Goal: Information Seeking & Learning: Learn about a topic

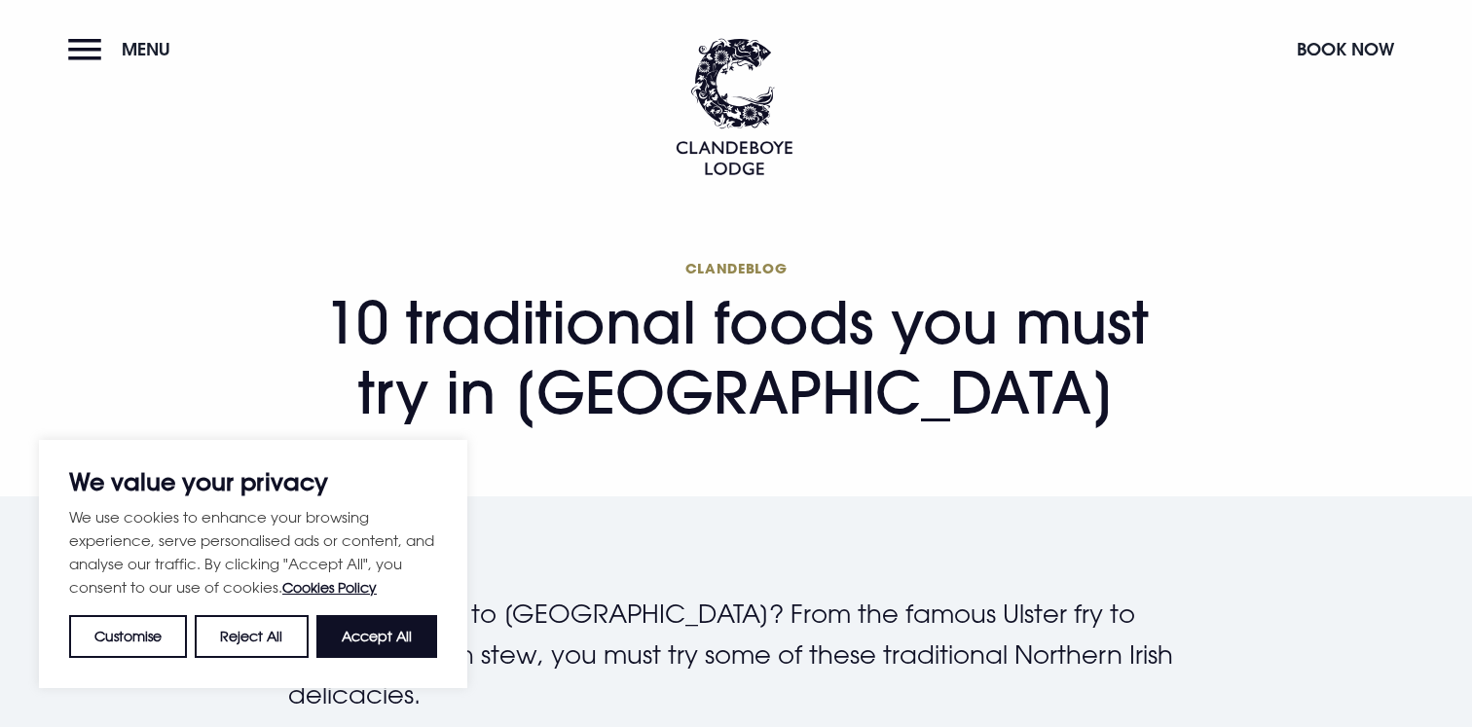
click at [331, 409] on h1 "Clandeblog 10 traditional foods you must try in [GEOGRAPHIC_DATA]" at bounding box center [736, 343] width 896 height 168
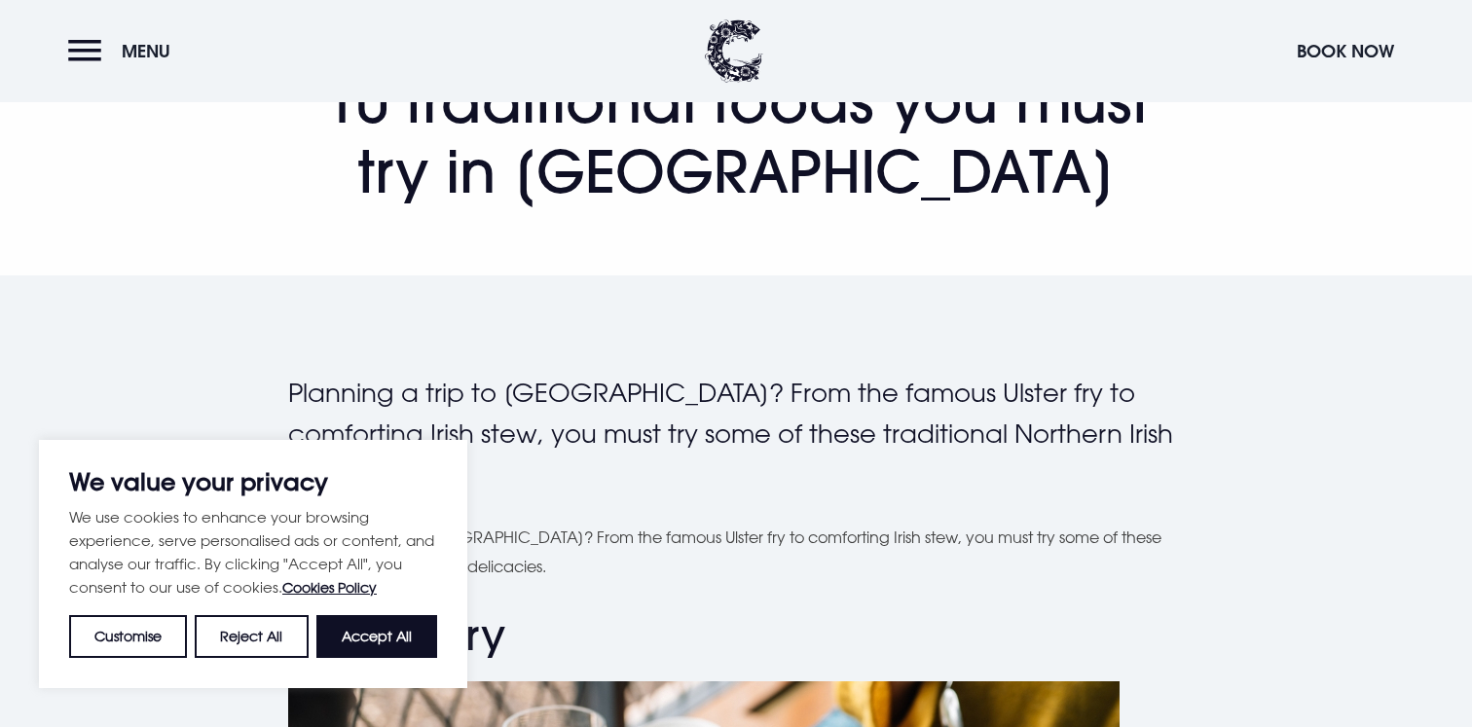
scroll to position [342, 0]
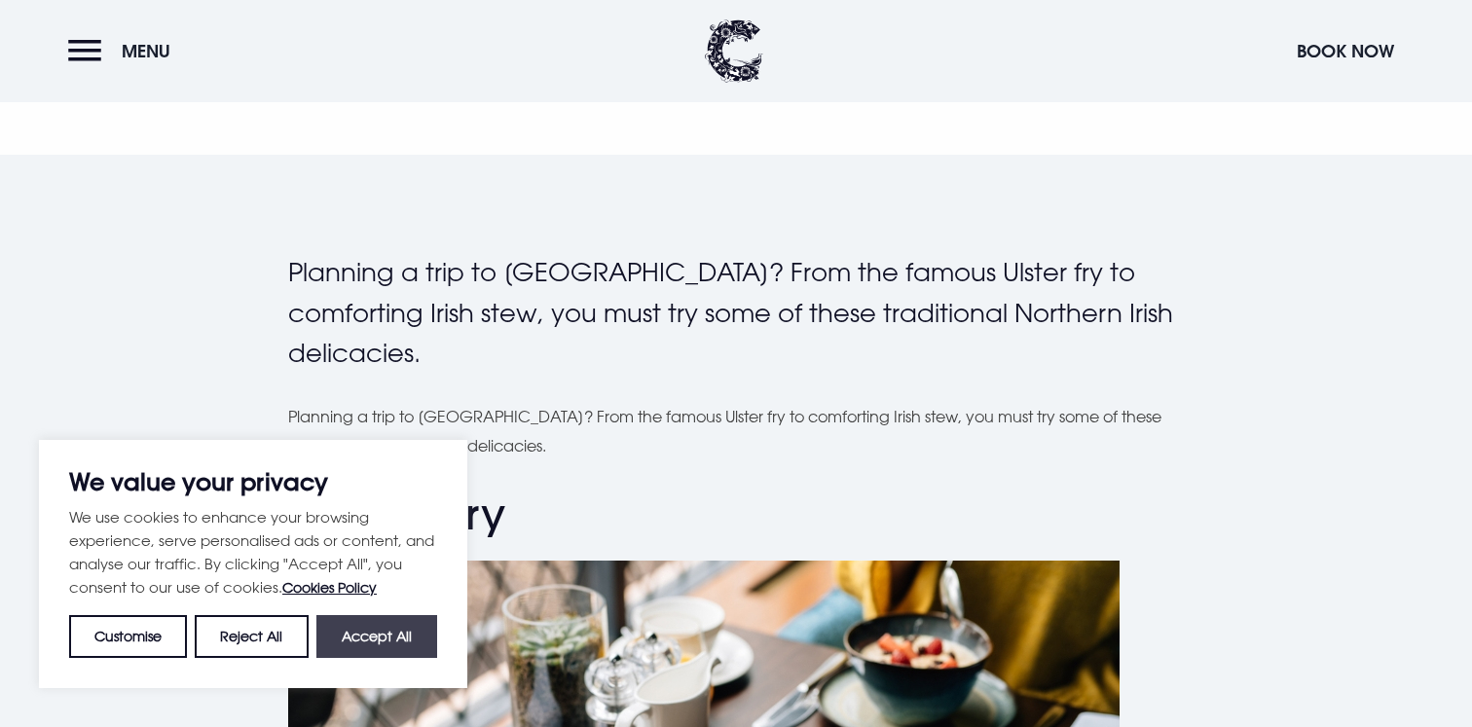
click at [360, 646] on button "Accept All" at bounding box center [376, 636] width 121 height 43
checkbox input "true"
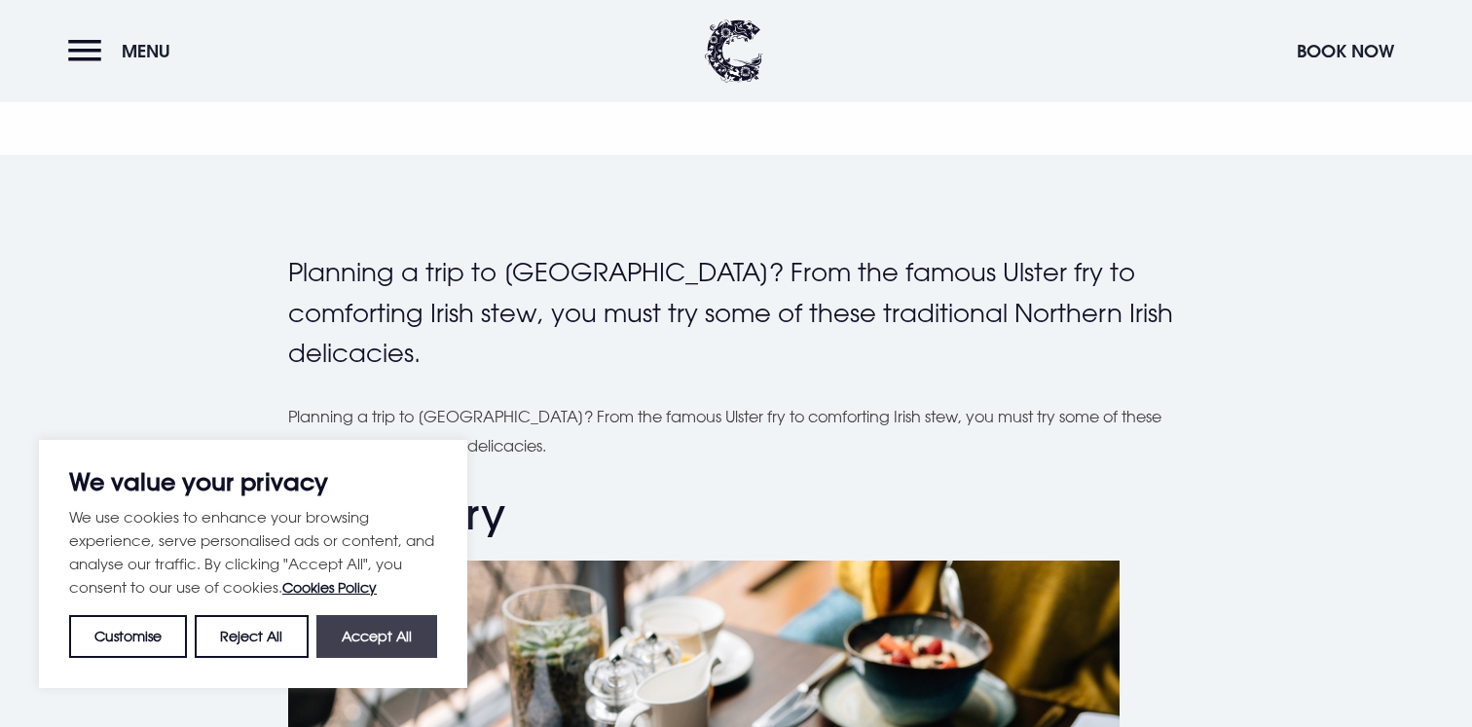
checkbox input "true"
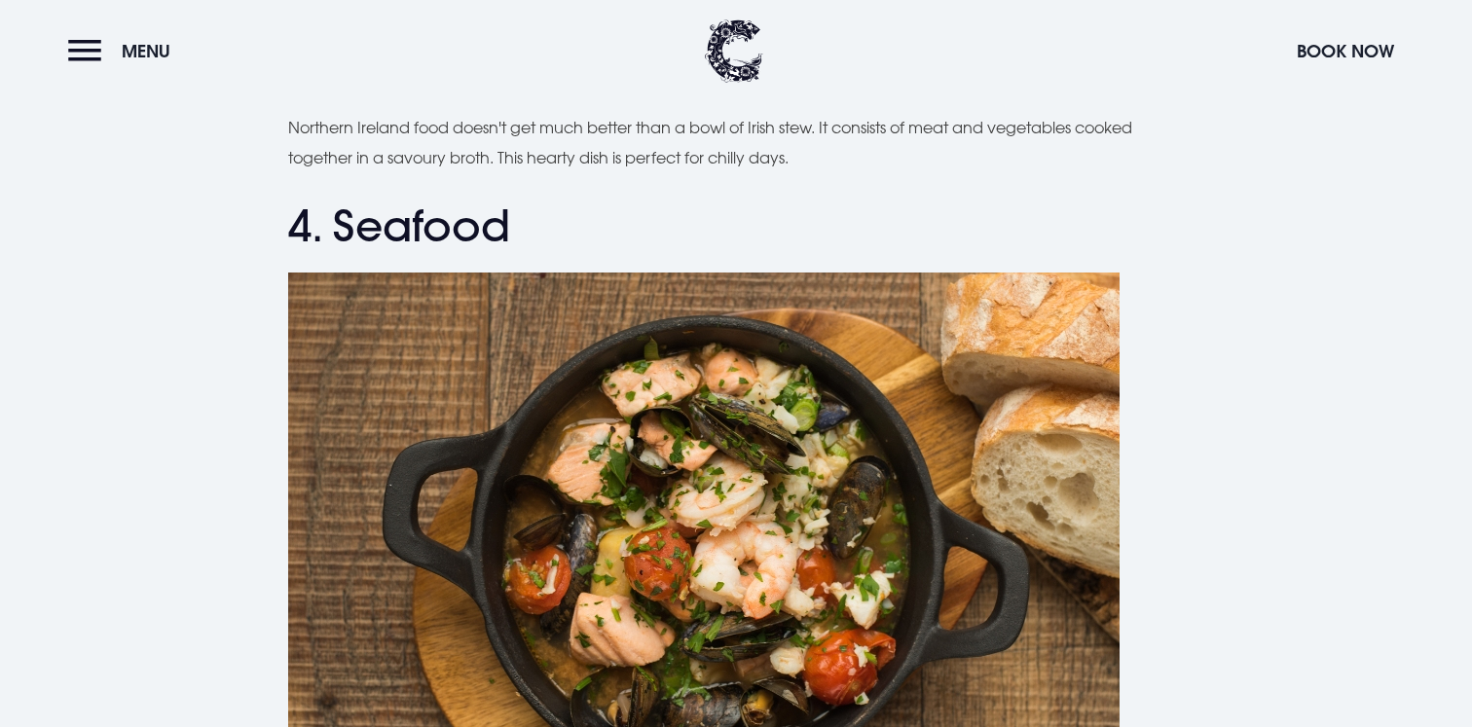
scroll to position [1770, 0]
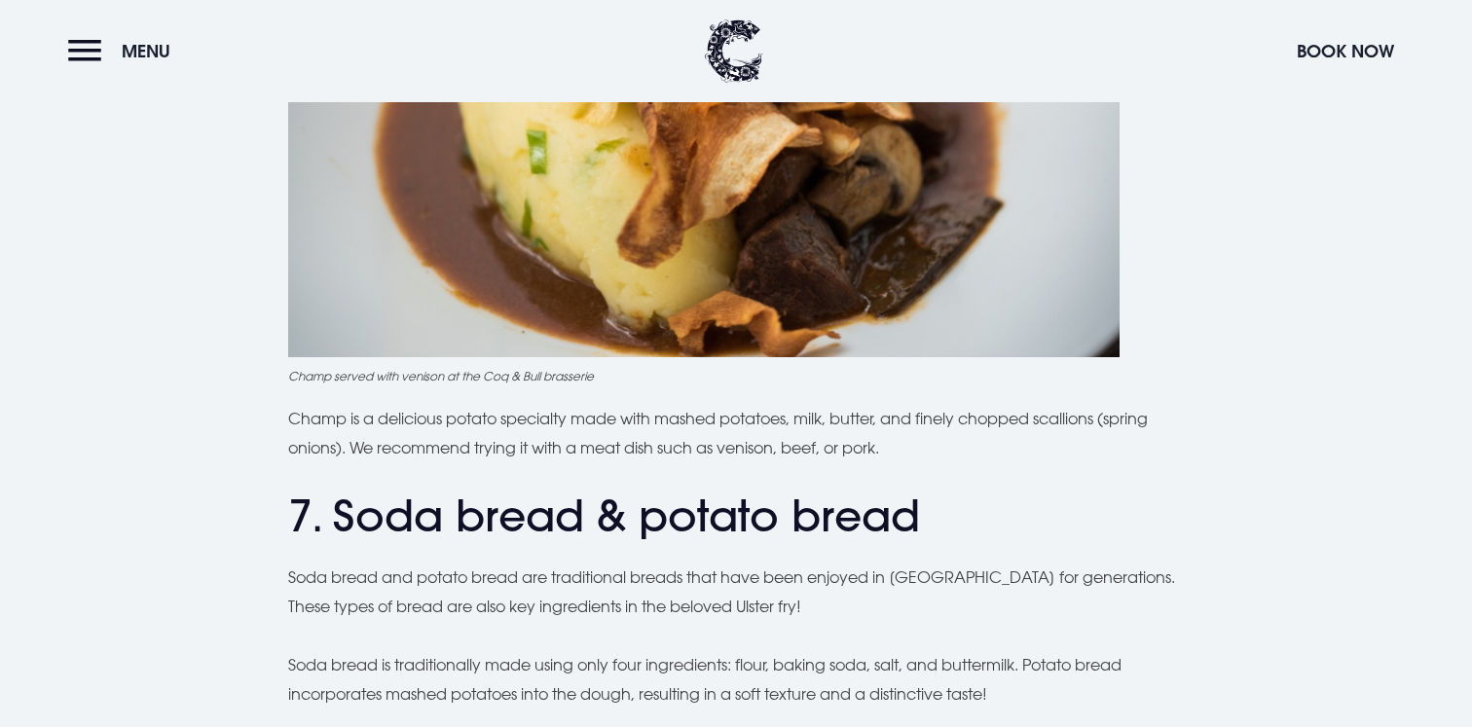
scroll to position [2938, 0]
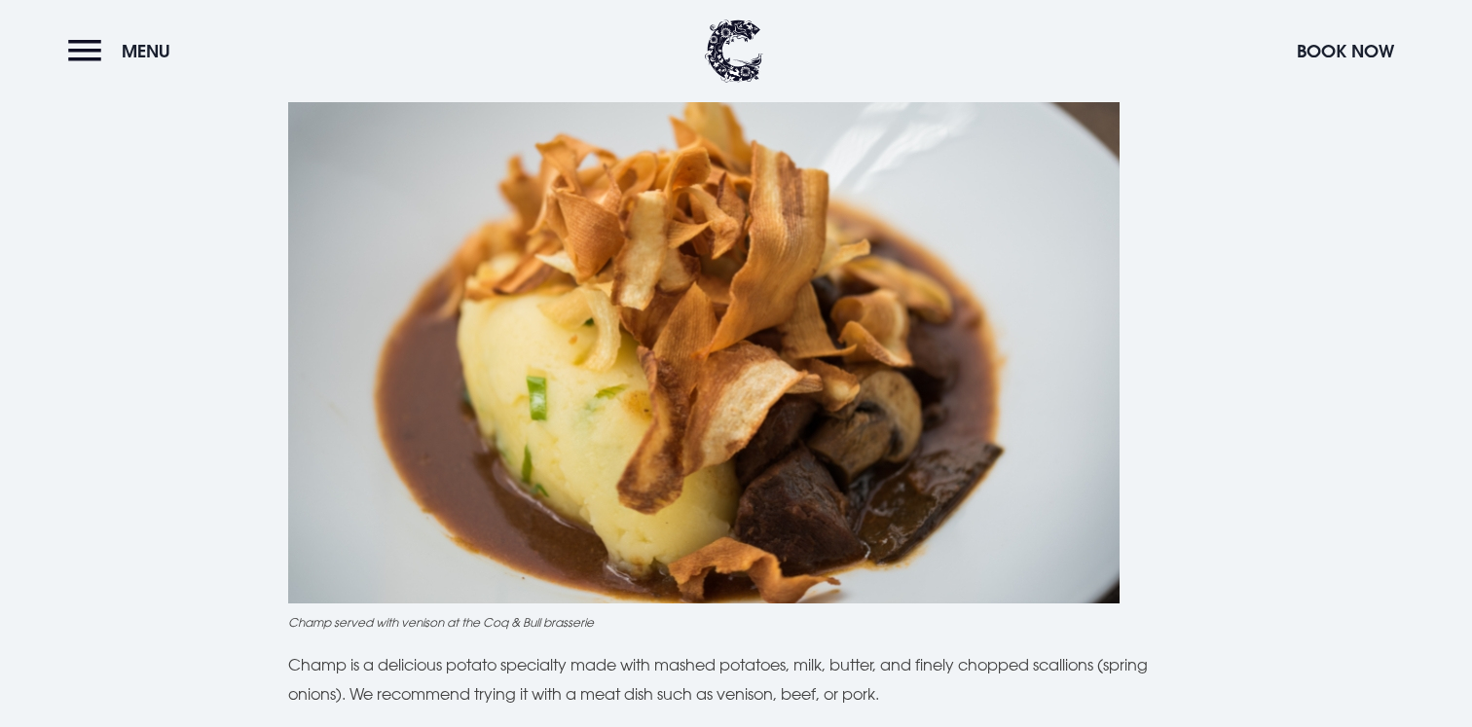
click at [205, 353] on div "Planning a trip to [GEOGRAPHIC_DATA]? From the famous Ulster fry to comforting …" at bounding box center [736, 711] width 1379 height 6111
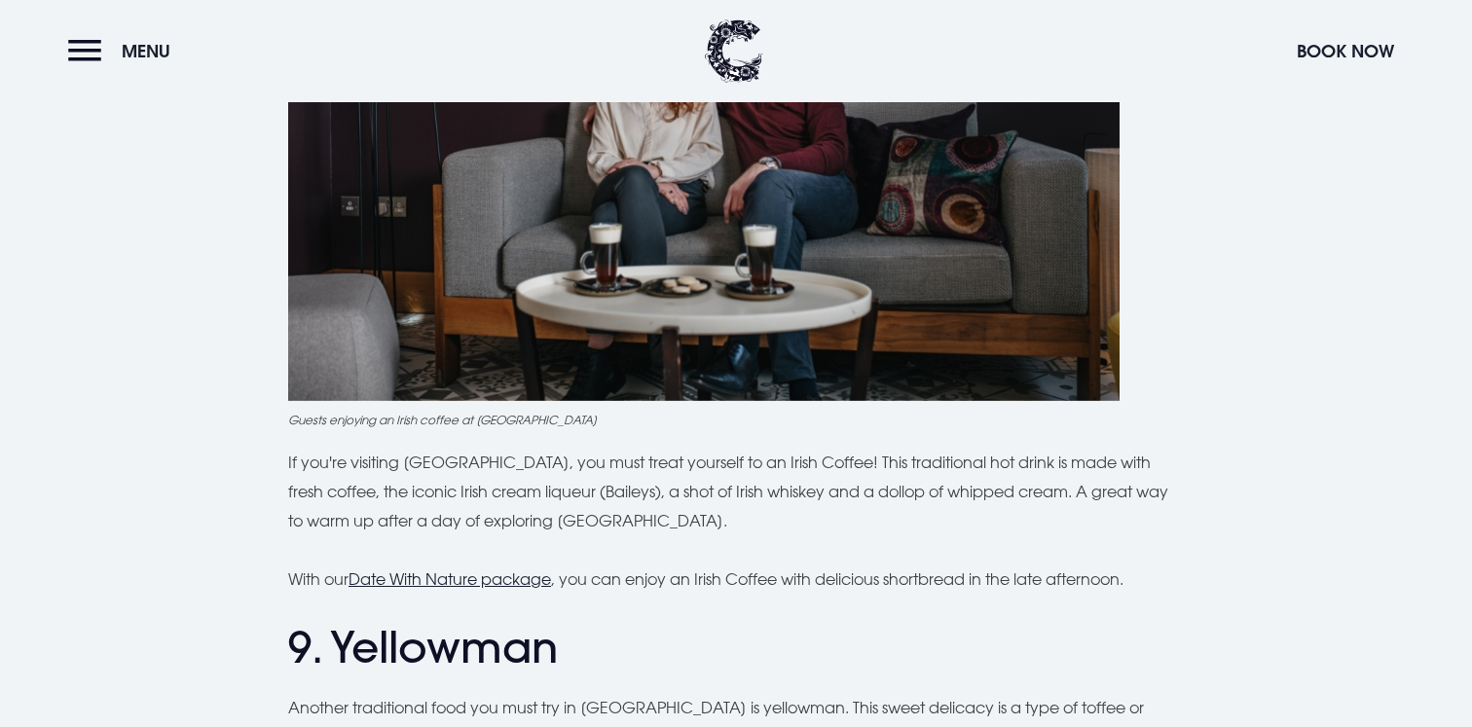
scroll to position [4299, 0]
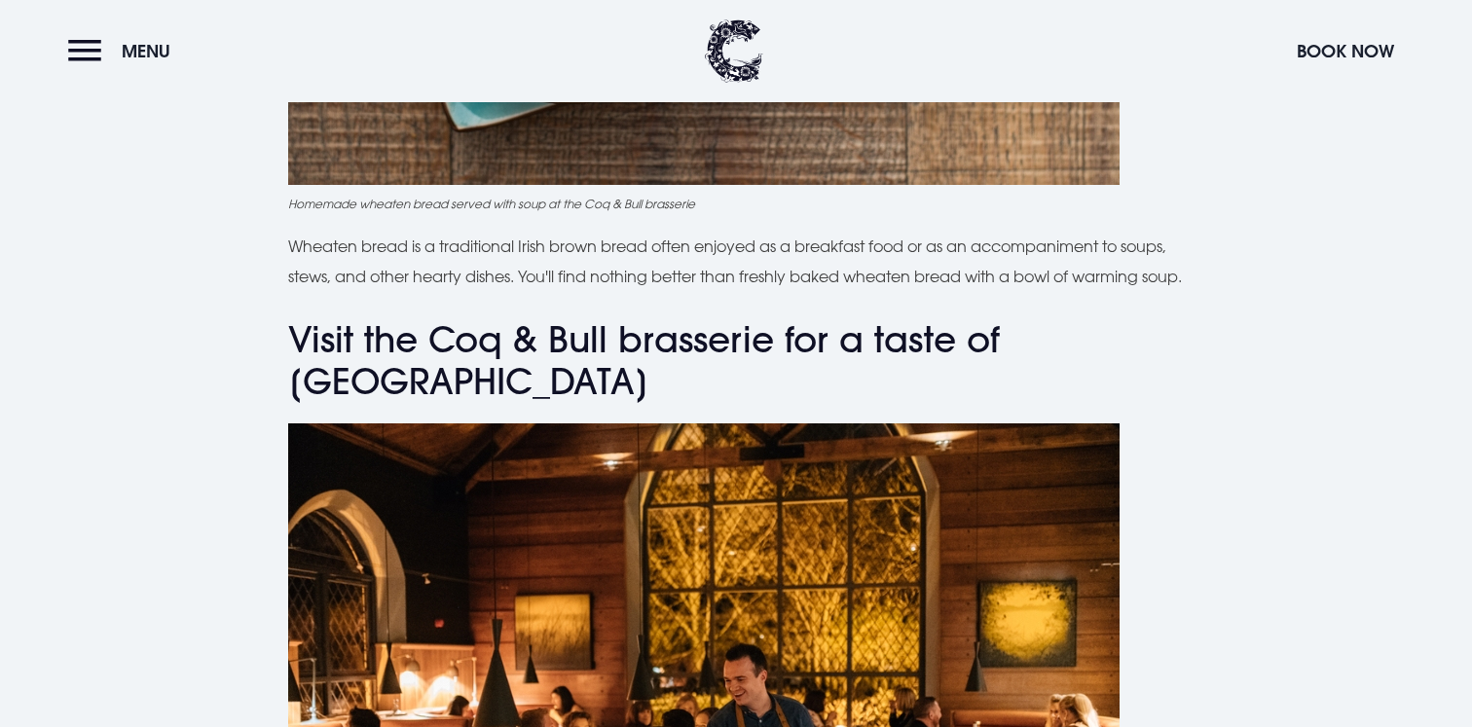
scroll to position [5404, 0]
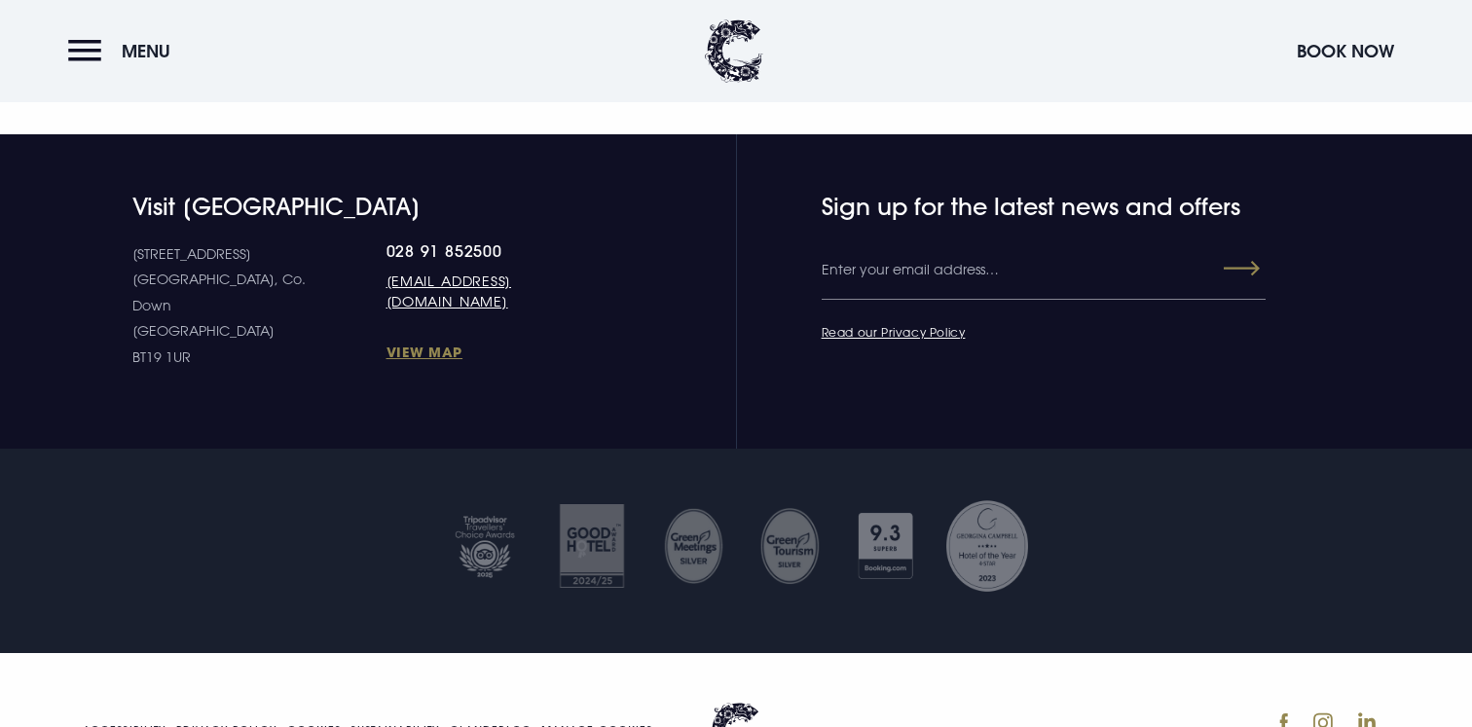
scroll to position [6941, 0]
